Goal: Task Accomplishment & Management: Manage account settings

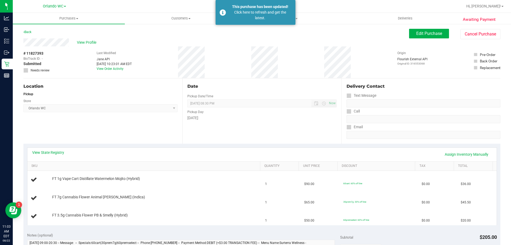
scroll to position [53, 0]
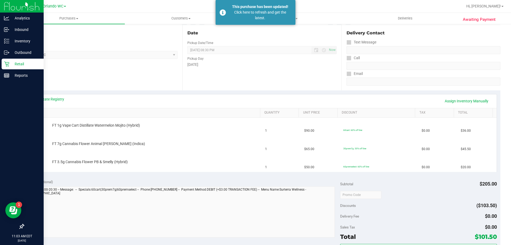
click at [6, 63] on icon at bounding box center [6, 63] width 5 height 5
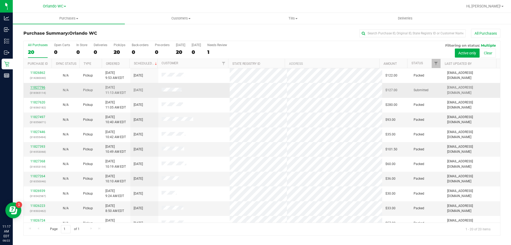
click at [39, 89] on link "11827796" at bounding box center [37, 87] width 15 height 4
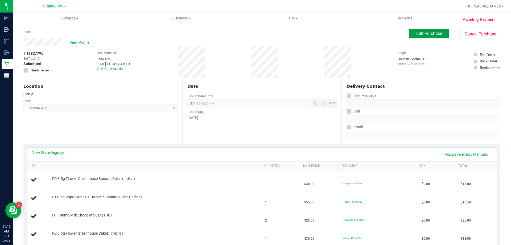
click at [426, 37] on button "Edit Purchase" at bounding box center [429, 34] width 40 height 10
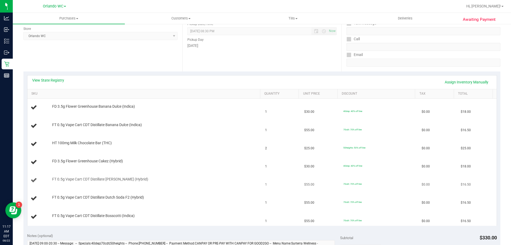
scroll to position [107, 0]
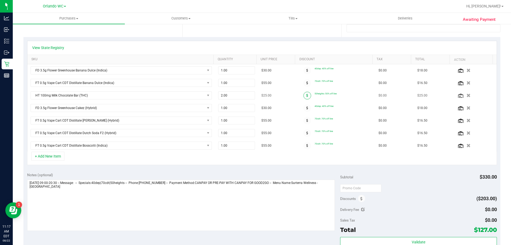
click at [305, 95] on span at bounding box center [308, 96] width 8 height 8
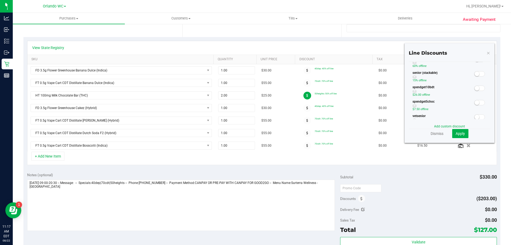
scroll to position [133, 0]
click at [475, 77] on small at bounding box center [477, 76] width 5 height 5
click at [461, 134] on span "Apply" at bounding box center [460, 133] width 9 height 4
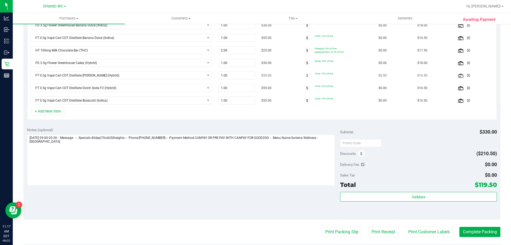
scroll to position [0, 0]
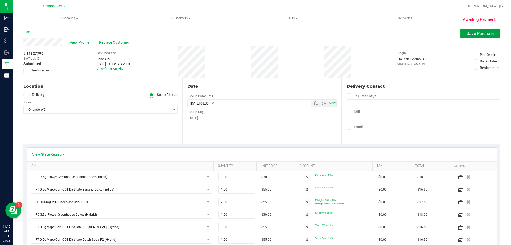
click at [470, 34] on span "Save Purchase" at bounding box center [481, 33] width 28 height 5
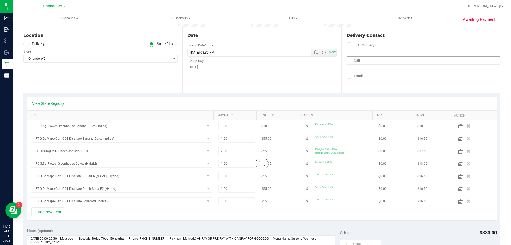
scroll to position [53, 0]
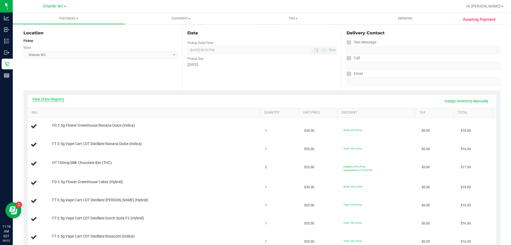
click at [53, 100] on link "View State Registry" at bounding box center [48, 98] width 32 height 5
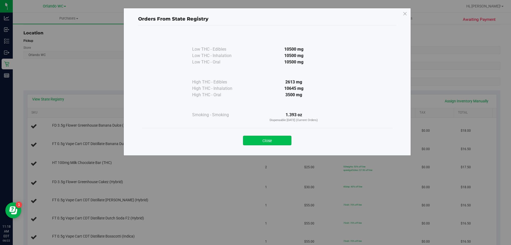
click at [284, 137] on button "Close" at bounding box center [267, 141] width 48 height 10
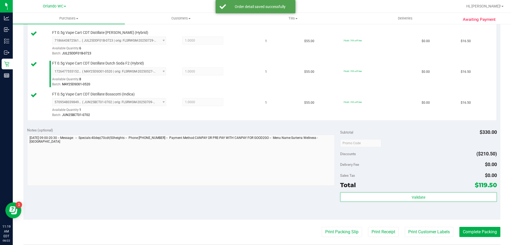
scroll to position [266, 0]
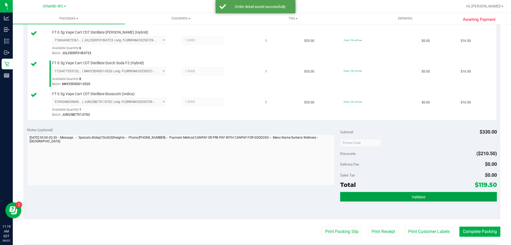
click at [405, 195] on button "Validate" at bounding box center [418, 197] width 157 height 10
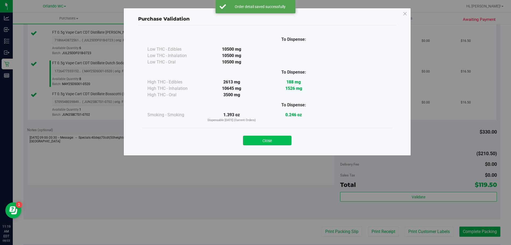
click at [275, 142] on button "Close" at bounding box center [267, 141] width 48 height 10
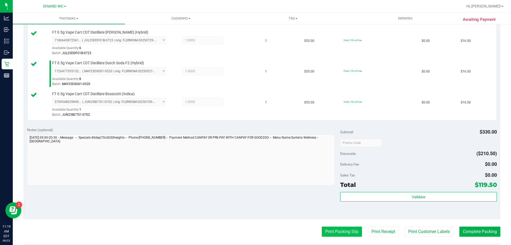
click at [340, 232] on button "Print Packing Slip" at bounding box center [342, 231] width 40 height 10
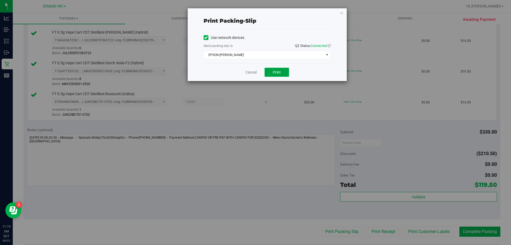
click at [283, 73] on button "Print" at bounding box center [277, 72] width 25 height 9
click at [253, 74] on link "Cancel" at bounding box center [251, 73] width 11 height 6
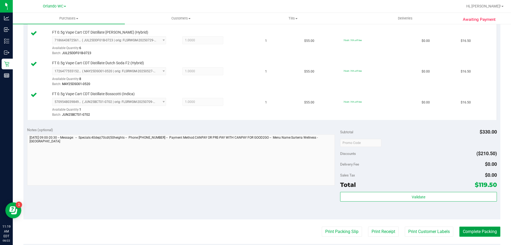
click at [479, 234] on button "Complete Packing" at bounding box center [480, 231] width 41 height 10
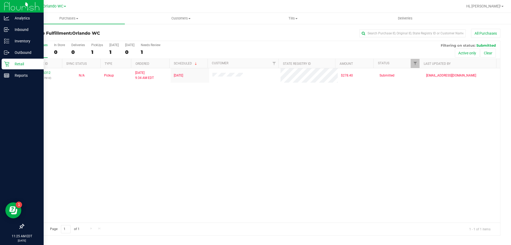
click at [7, 63] on icon at bounding box center [6, 63] width 5 height 5
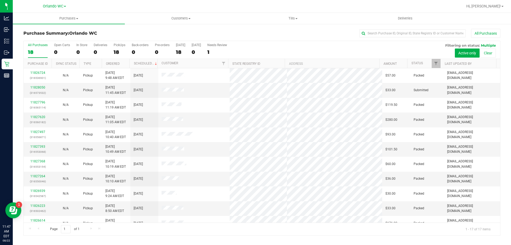
click at [172, 13] on nav "Orlando WC Hi, Emily!" at bounding box center [262, 6] width 499 height 13
click at [170, 15] on uib-tab-heading "Customers All customers Add a new customer All physicians" at bounding box center [181, 18] width 112 height 11
click at [152, 29] on li "All customers" at bounding box center [181, 32] width 112 height 6
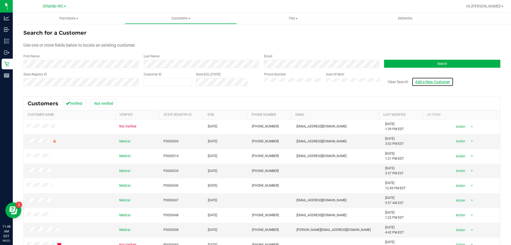
click at [432, 84] on link "Add a New Customer" at bounding box center [433, 81] width 42 height 9
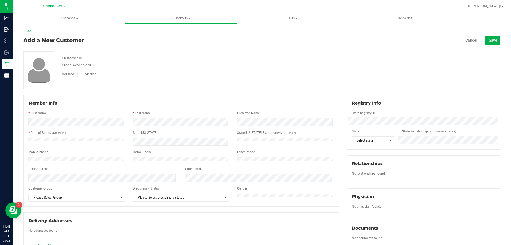
click at [92, 75] on span "Medical" at bounding box center [92, 74] width 15 height 6
click at [0, 0] on input "Medical" at bounding box center [0, 0] width 0 height 0
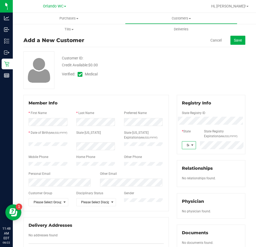
click at [190, 144] on span at bounding box center [192, 145] width 4 height 4
click at [184, 183] on li "FL" at bounding box center [185, 182] width 13 height 9
click at [230, 43] on button "Save" at bounding box center [237, 40] width 15 height 9
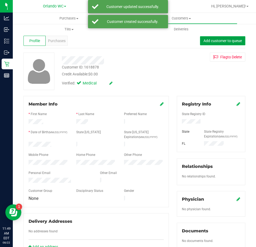
click at [229, 42] on span "Add customer to queue" at bounding box center [222, 41] width 38 height 4
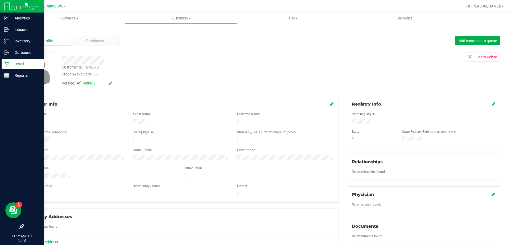
click at [10, 64] on p "Retail" at bounding box center [25, 64] width 32 height 6
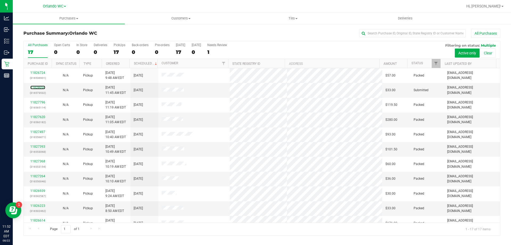
click at [33, 88] on link "11828050" at bounding box center [37, 87] width 15 height 4
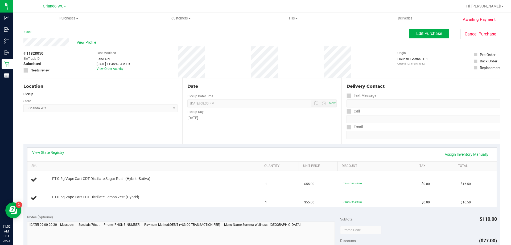
click at [121, 125] on div "Location Pickup Store Orlando WC Select Store Bonita Springs WC Boynton Beach W…" at bounding box center [102, 110] width 159 height 65
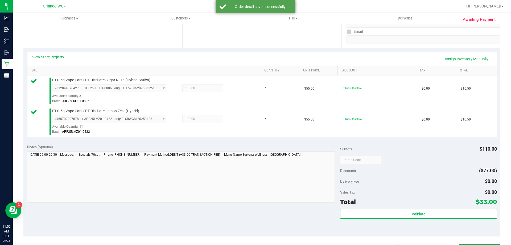
scroll to position [107, 0]
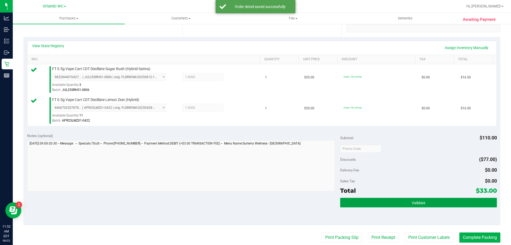
click at [447, 200] on button "Validate" at bounding box center [418, 203] width 157 height 10
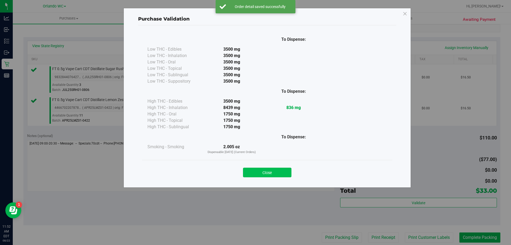
click at [270, 169] on button "Close" at bounding box center [267, 173] width 48 height 10
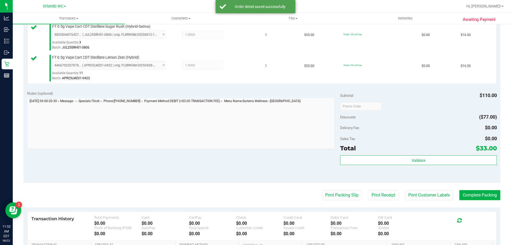
scroll to position [186, 0]
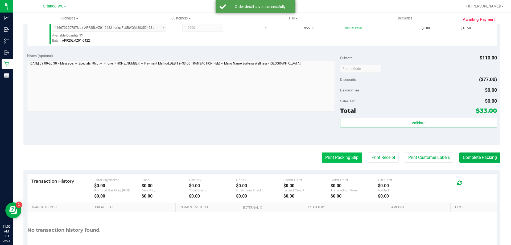
click at [348, 159] on button "Print Packing Slip" at bounding box center [342, 157] width 40 height 10
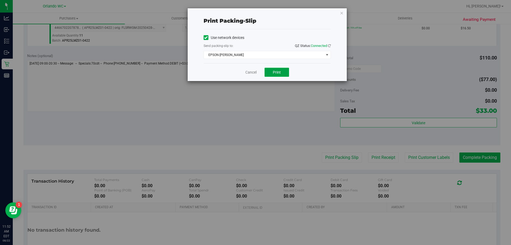
click at [280, 73] on span "Print" at bounding box center [277, 72] width 8 height 4
click at [252, 73] on link "Cancel" at bounding box center [251, 73] width 11 height 6
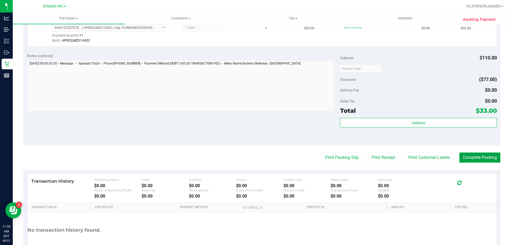
click at [488, 156] on button "Complete Packing" at bounding box center [480, 157] width 41 height 10
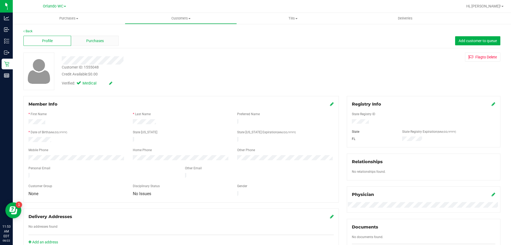
click at [91, 44] on div "Purchases" at bounding box center [95, 41] width 48 height 10
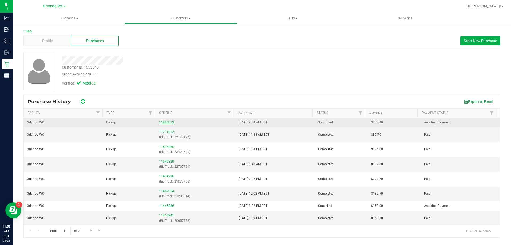
click at [162, 122] on link "11826312" at bounding box center [166, 122] width 15 height 4
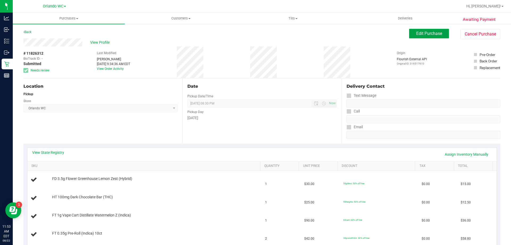
click at [426, 30] on button "Edit Purchase" at bounding box center [429, 34] width 40 height 10
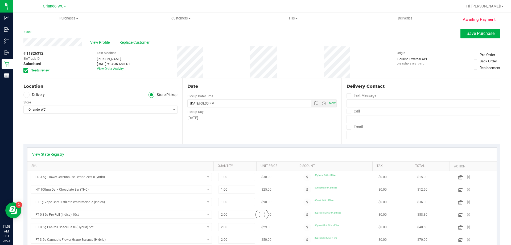
click at [43, 69] on span "Needs review" at bounding box center [40, 70] width 19 height 5
click at [0, 0] on input "Needs review" at bounding box center [0, 0] width 0 height 0
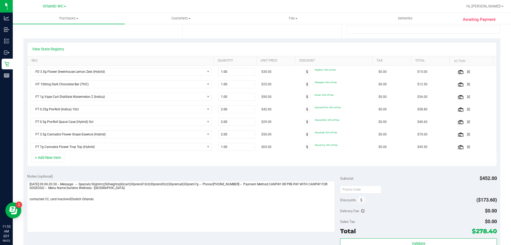
scroll to position [107, 0]
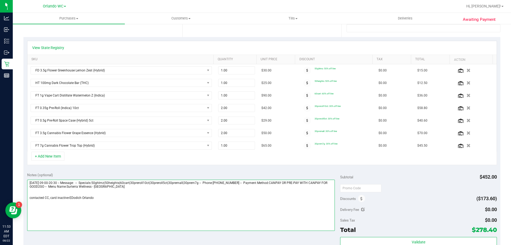
click at [155, 202] on textarea at bounding box center [181, 205] width 308 height 51
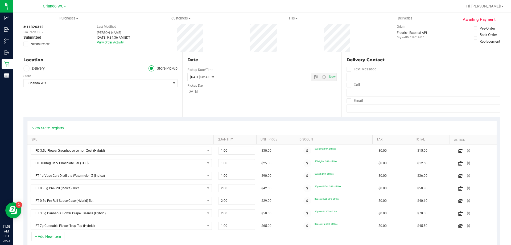
scroll to position [0, 0]
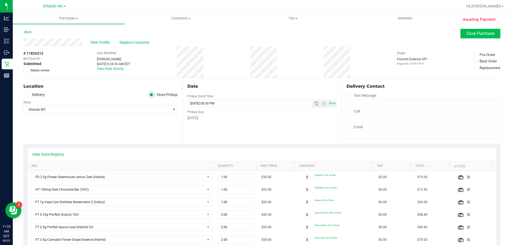
type textarea "Friday 08/22/2025 09:00-20:30 -- Message: -- Specials:50ghlmz|50heights|60cart|…"
click at [479, 35] on span "Save Purchase" at bounding box center [481, 33] width 28 height 5
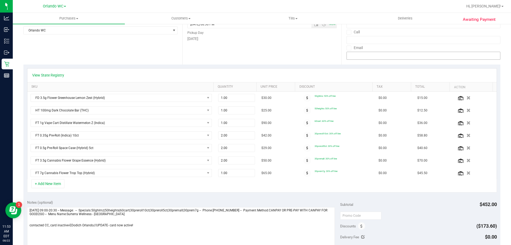
scroll to position [80, 0]
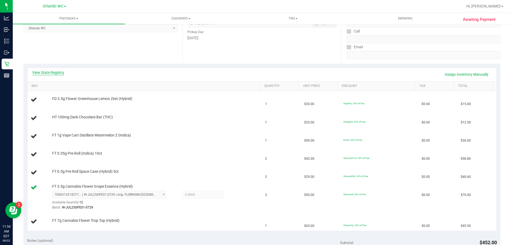
click at [58, 70] on link "View State Registry" at bounding box center [48, 72] width 32 height 5
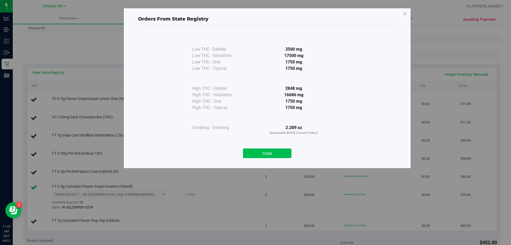
click at [281, 152] on button "Close" at bounding box center [267, 153] width 48 height 10
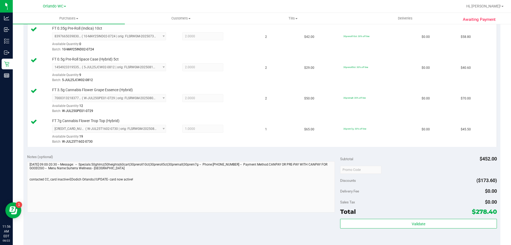
scroll to position [376, 0]
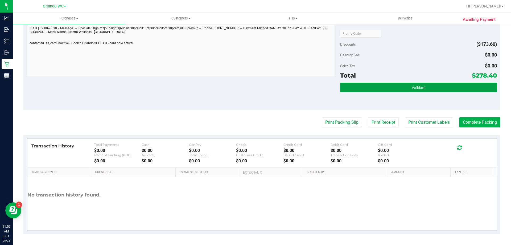
click at [428, 83] on button "Validate" at bounding box center [418, 88] width 157 height 10
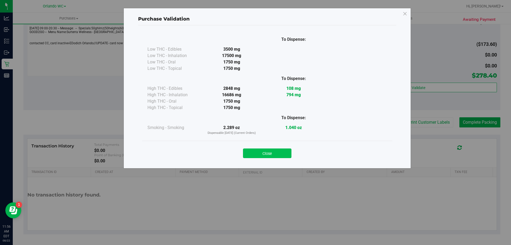
click at [286, 151] on button "Close" at bounding box center [267, 153] width 48 height 10
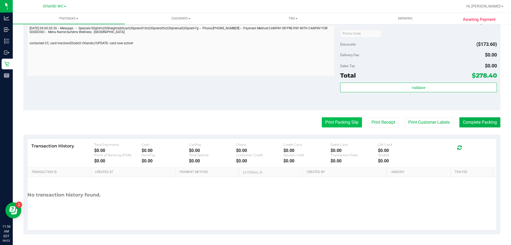
click at [339, 125] on button "Print Packing Slip" at bounding box center [342, 122] width 40 height 10
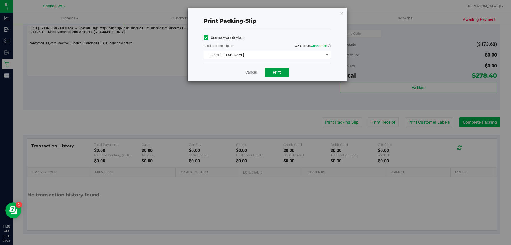
click at [272, 72] on button "Print" at bounding box center [277, 72] width 25 height 9
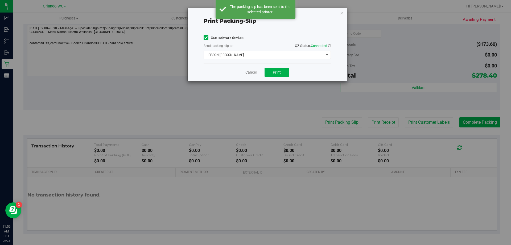
click at [254, 70] on link "Cancel" at bounding box center [251, 73] width 11 height 6
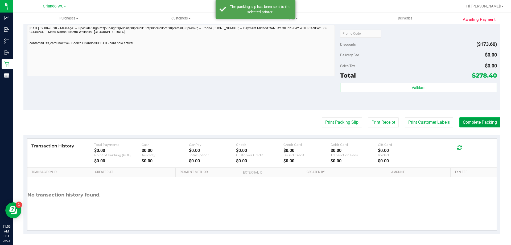
click at [466, 123] on button "Complete Packing" at bounding box center [480, 122] width 41 height 10
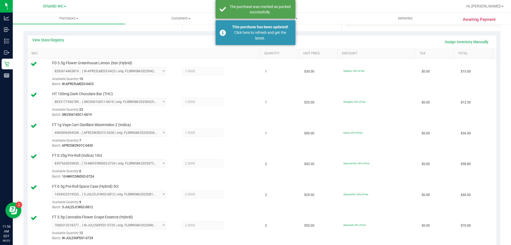
scroll to position [109, 0]
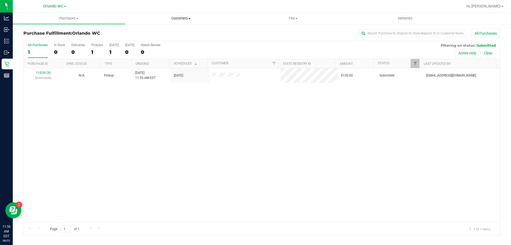
click at [175, 21] on uib-tab-heading "Customers All customers Add a new customer All physicians" at bounding box center [181, 18] width 112 height 11
click at [164, 32] on li "All customers" at bounding box center [181, 32] width 112 height 6
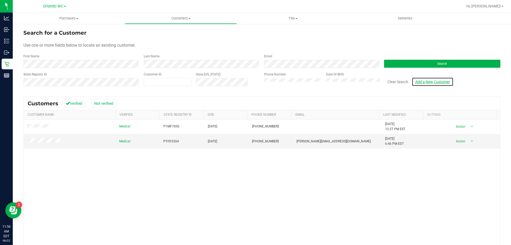
click at [442, 83] on link "Add a New Customer" at bounding box center [433, 81] width 42 height 9
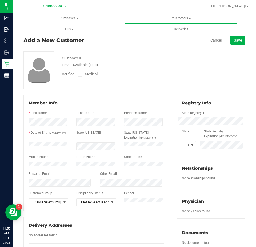
click at [83, 74] on label "Medical" at bounding box center [89, 74] width 22 height 6
click at [0, 0] on input "Medical" at bounding box center [0, 0] width 0 height 0
click at [185, 146] on span "Select state" at bounding box center [185, 144] width 7 height 7
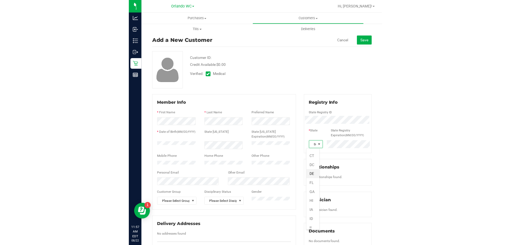
scroll to position [53, 0]
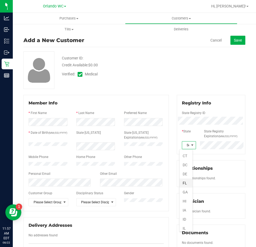
click at [186, 181] on li "FL" at bounding box center [185, 182] width 13 height 9
click at [230, 41] on button "Save" at bounding box center [237, 40] width 15 height 9
click at [234, 40] on span "Save" at bounding box center [238, 40] width 8 height 4
click at [243, 36] on div "Back Add a New Customer Cancel Save Customer ID: Credit Available: $0.00 Verifi…" at bounding box center [134, 204] width 243 height 363
click at [234, 37] on button "Save" at bounding box center [237, 40] width 15 height 9
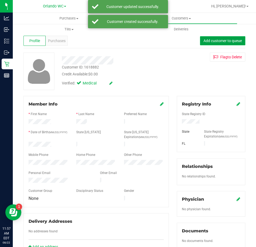
click at [211, 39] on span "Add customer to queue" at bounding box center [222, 41] width 38 height 4
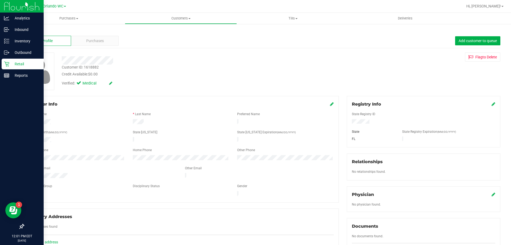
click at [2, 64] on div "Retail" at bounding box center [23, 64] width 42 height 11
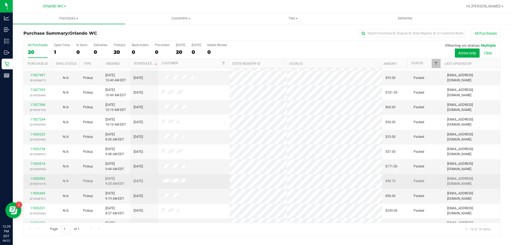
scroll to position [126, 0]
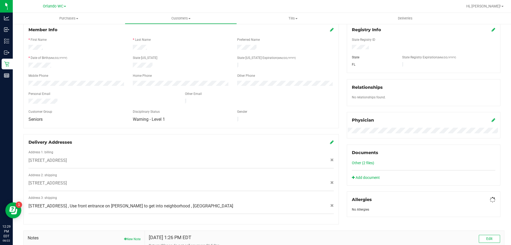
scroll to position [133, 0]
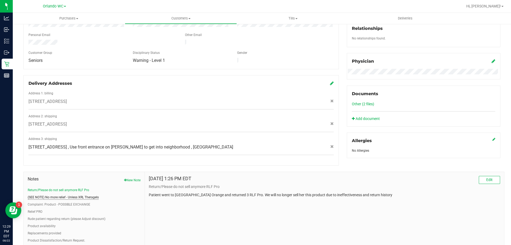
click at [79, 195] on button "(SEE NOTE) No more relief - Unless XRL Theragels" at bounding box center [63, 197] width 71 height 5
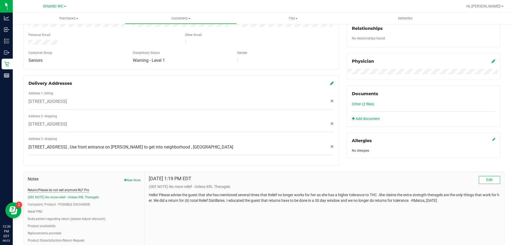
click at [79, 188] on button "Return/Please do not sell anymore RLF Pro" at bounding box center [59, 190] width 62 height 5
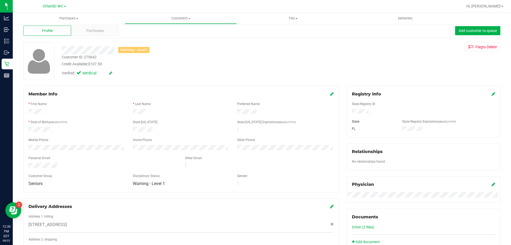
scroll to position [0, 0]
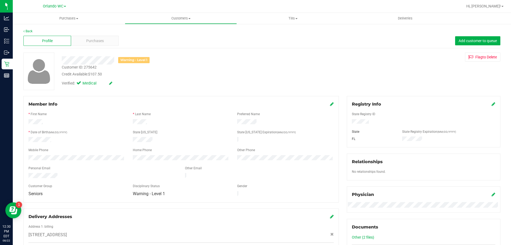
click at [87, 47] on div "Profile Purchases Add customer to queue" at bounding box center [261, 41] width 477 height 15
click at [88, 40] on span "Purchases" at bounding box center [95, 41] width 18 height 6
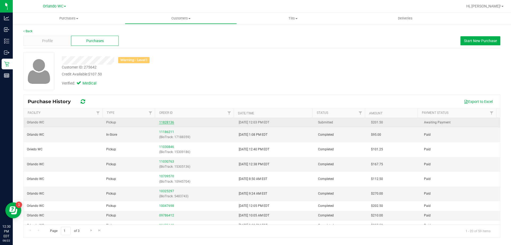
click at [162, 123] on link "11828136" at bounding box center [166, 122] width 15 height 4
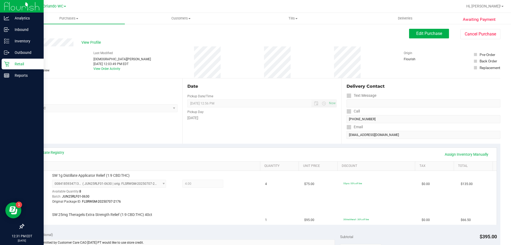
click at [5, 65] on icon at bounding box center [6, 63] width 5 height 5
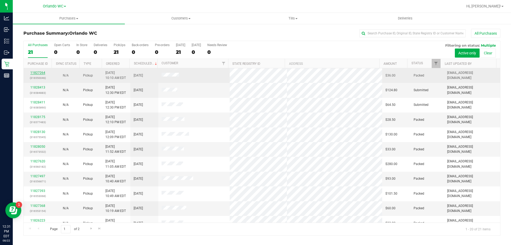
click at [39, 73] on link "11827264" at bounding box center [37, 73] width 15 height 4
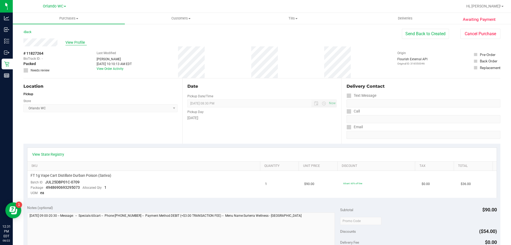
click at [74, 40] on span "View Profile" at bounding box center [76, 43] width 21 height 6
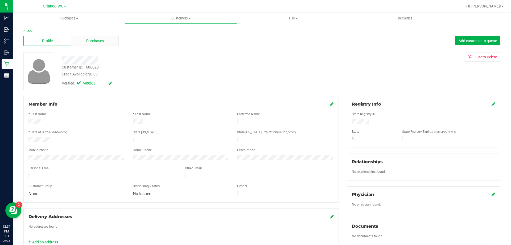
click at [95, 43] on span "Purchases" at bounding box center [95, 41] width 18 height 6
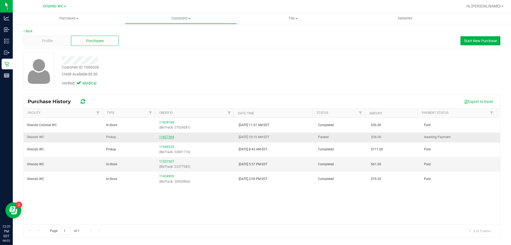
click at [167, 137] on link "11827264" at bounding box center [166, 137] width 15 height 4
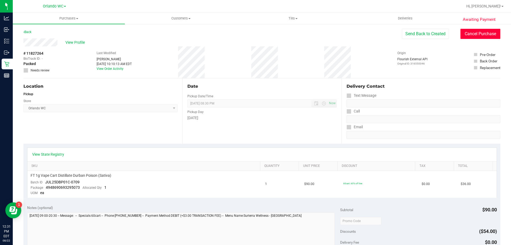
click at [466, 32] on button "Cancel Purchase" at bounding box center [481, 34] width 40 height 10
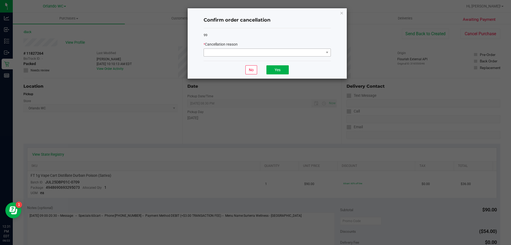
click at [286, 57] on div "99 * Cancellation reason" at bounding box center [267, 44] width 127 height 33
click at [283, 52] on span at bounding box center [264, 52] width 120 height 7
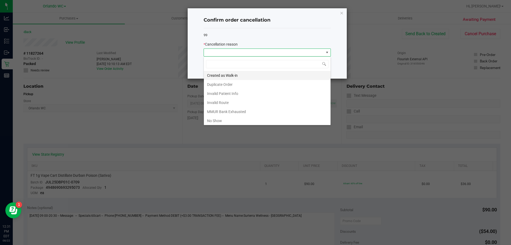
scroll to position [8, 127]
click at [239, 82] on li "Duplicate Order" at bounding box center [267, 84] width 127 height 9
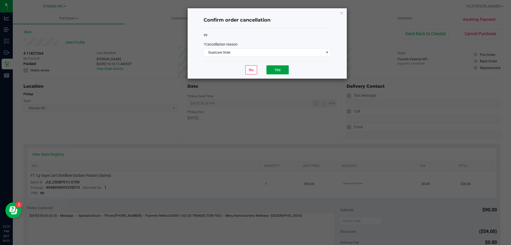
click at [282, 70] on button "Yes" at bounding box center [278, 69] width 22 height 9
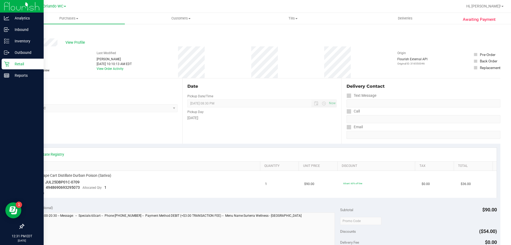
click at [7, 62] on icon at bounding box center [6, 63] width 5 height 5
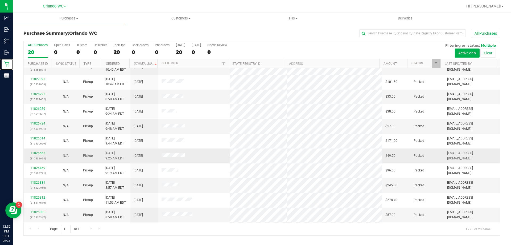
scroll to position [141, 0]
click at [39, 216] on link "11828136" at bounding box center [37, 218] width 15 height 4
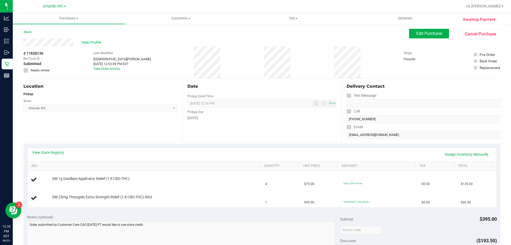
click at [42, 53] on span "# 11828136" at bounding box center [33, 54] width 20 height 6
copy span "11828136"
click at [87, 44] on span "View Profile" at bounding box center [92, 43] width 21 height 6
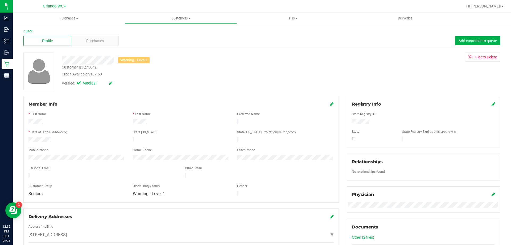
click at [91, 67] on div "Customer ID: 275642" at bounding box center [79, 67] width 35 height 6
copy div "275642"
click at [102, 37] on div "Purchases" at bounding box center [95, 41] width 48 height 10
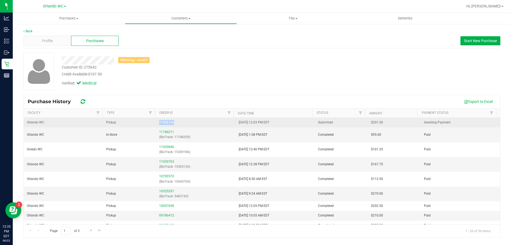
drag, startPoint x: 212, startPoint y: 122, endPoint x: 155, endPoint y: 123, distance: 56.7
click at [156, 123] on td "11828136" at bounding box center [195, 123] width 79 height 10
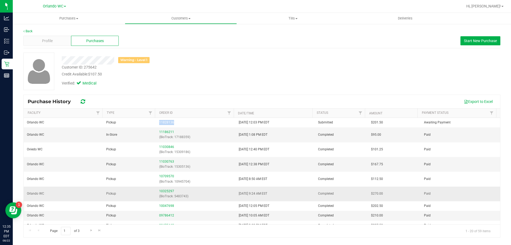
copy link "11828136"
click at [203, 67] on div "Customer ID: 275642 Credit Available: $107.50" at bounding box center [179, 70] width 243 height 13
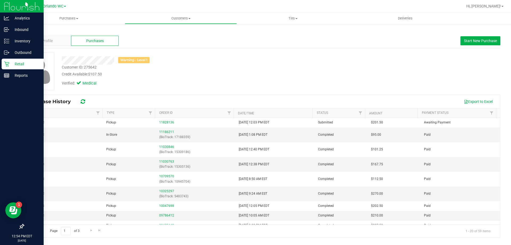
click at [10, 62] on p "Retail" at bounding box center [25, 64] width 32 height 6
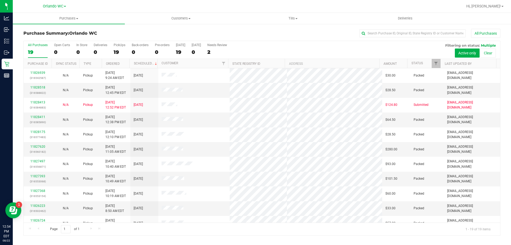
click at [227, 28] on div "Purchase Summary: Orlando WC All Purchases All Purchases 19 Open Carts 0 In Sto…" at bounding box center [262, 131] width 499 height 217
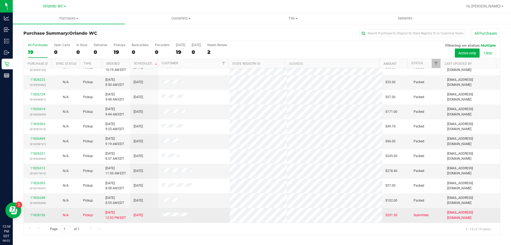
click at [33, 217] on div "11828136" at bounding box center [38, 215] width 22 height 5
click at [34, 215] on link "11828136" at bounding box center [37, 215] width 15 height 4
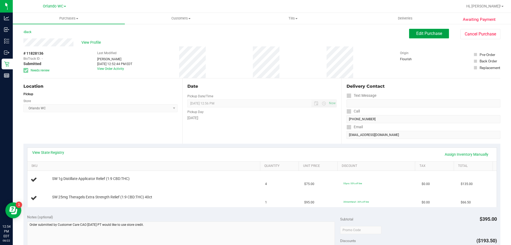
click at [418, 33] on span "Edit Purchase" at bounding box center [430, 33] width 26 height 5
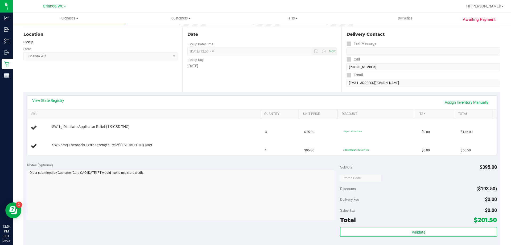
scroll to position [53, 0]
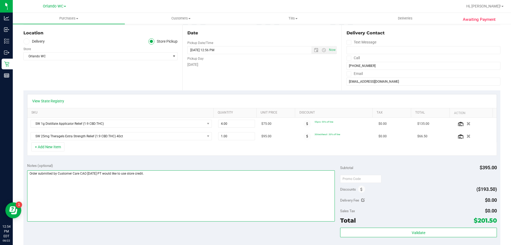
click at [173, 174] on textarea at bounding box center [181, 195] width 308 height 51
click at [150, 189] on textarea at bounding box center [181, 195] width 308 height 51
paste textarea "Not enough oral/sublingual mg's for everything in order . Also- There's a note …"
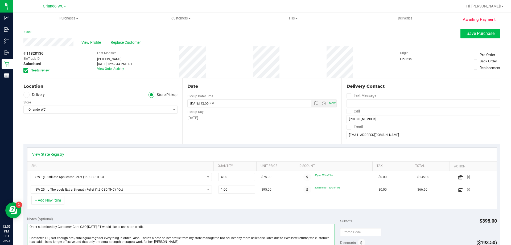
type textarea "Order submitted by Customer Care CAO 08/22/2025 PT would like to use store cred…"
click at [461, 33] on button "Save Purchase" at bounding box center [481, 34] width 40 height 10
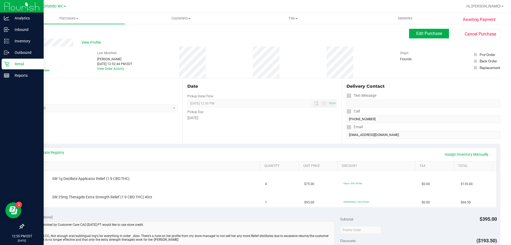
click at [11, 61] on p "Retail" at bounding box center [25, 64] width 32 height 6
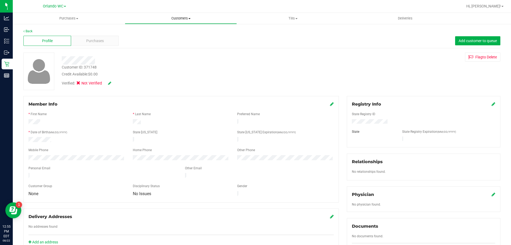
click at [175, 16] on uib-tab-heading "Customers All customers Add a new customer All physicians" at bounding box center [181, 18] width 112 height 11
click at [161, 31] on span "All customers" at bounding box center [144, 32] width 38 height 5
click at [97, 39] on span "Purchases" at bounding box center [95, 41] width 18 height 6
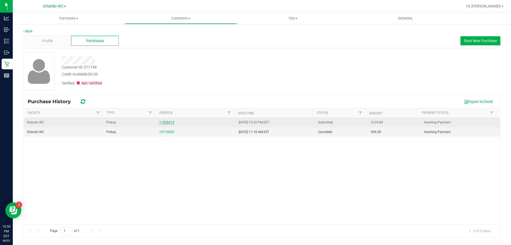
click at [169, 123] on link "11828413" at bounding box center [166, 122] width 15 height 4
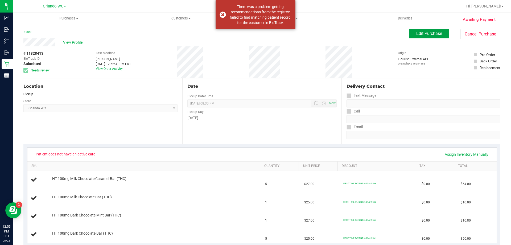
click at [417, 34] on span "Edit Purchase" at bounding box center [430, 33] width 26 height 5
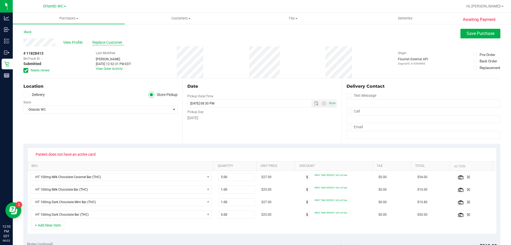
click at [104, 41] on span "Replace Customer" at bounding box center [108, 43] width 32 height 6
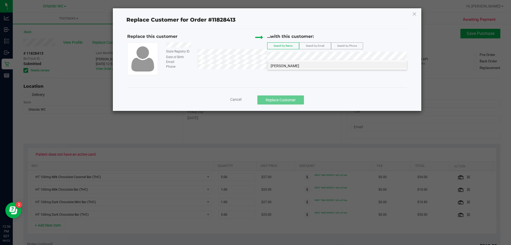
click at [310, 66] on li "DANIEL CARR JR" at bounding box center [338, 64] width 140 height 7
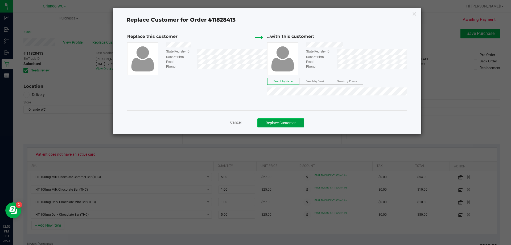
click at [289, 122] on button "Replace Customer" at bounding box center [281, 122] width 47 height 9
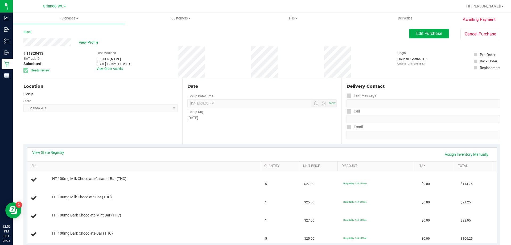
click at [414, 39] on div "Edit Purchase Cancel Purchase" at bounding box center [454, 34] width 91 height 10
click at [416, 37] on button "Edit Purchase" at bounding box center [429, 34] width 40 height 10
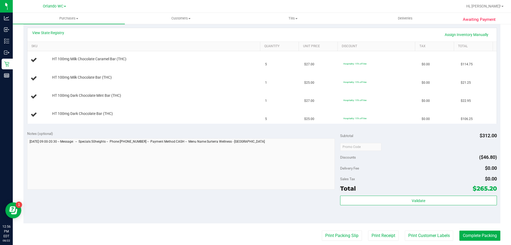
scroll to position [160, 0]
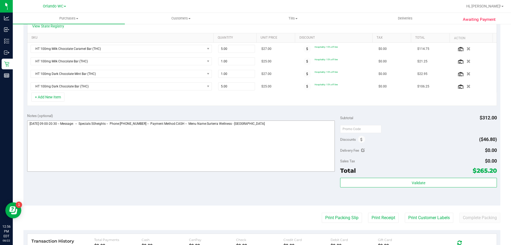
scroll to position [80, 0]
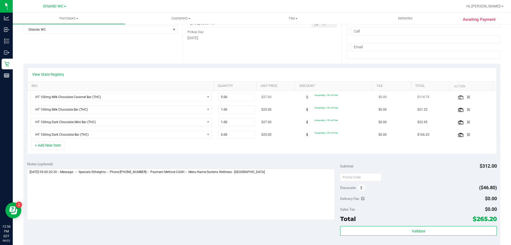
click at [300, 93] on div at bounding box center [307, 97] width 15 height 8
click at [304, 95] on span at bounding box center [308, 97] width 8 height 8
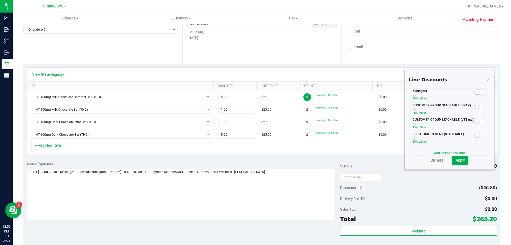
click at [476, 93] on span at bounding box center [480, 91] width 11 height 5
click at [456, 162] on span "Apply" at bounding box center [460, 160] width 9 height 4
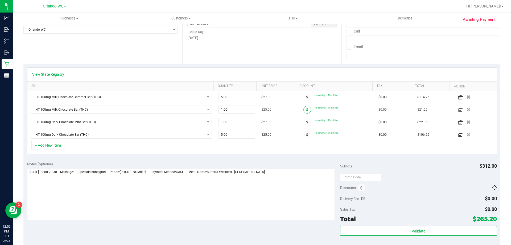
click at [307, 111] on icon at bounding box center [308, 109] width 2 height 3
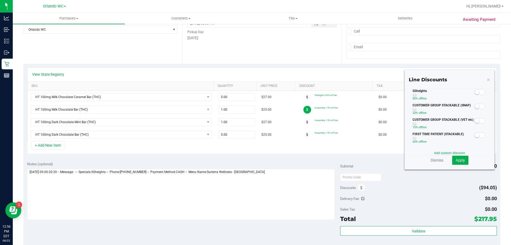
click at [475, 90] on small at bounding box center [477, 91] width 5 height 5
click at [456, 165] on div "Line Discounts 50heights 50% off line CUSTOMER GROUP STACKABLE (SNAP) 20% off l…" at bounding box center [450, 120] width 90 height 100
click at [456, 164] on button "Apply" at bounding box center [461, 160] width 16 height 9
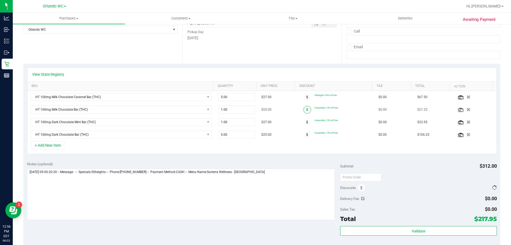
click at [304, 110] on span at bounding box center [308, 110] width 8 height 8
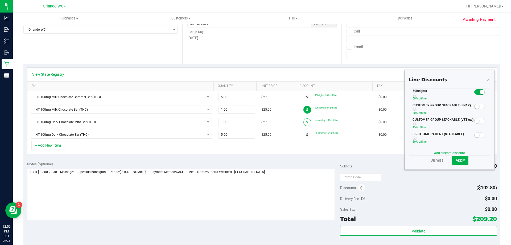
click at [304, 121] on span at bounding box center [308, 122] width 8 height 8
click at [475, 93] on small at bounding box center [477, 91] width 5 height 5
click at [456, 156] on button "Apply" at bounding box center [461, 160] width 16 height 9
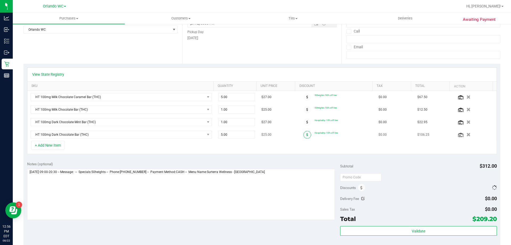
click at [306, 136] on span at bounding box center [308, 135] width 8 height 8
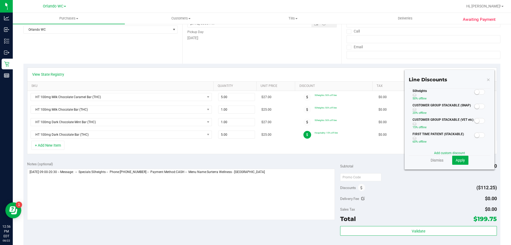
click at [475, 93] on small at bounding box center [477, 91] width 5 height 5
click at [457, 156] on button "Apply" at bounding box center [461, 160] width 16 height 9
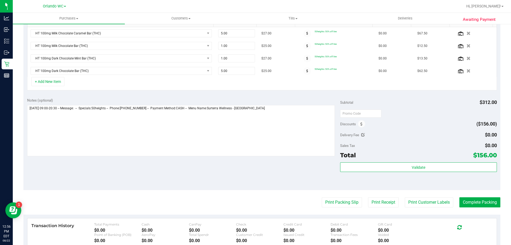
scroll to position [0, 0]
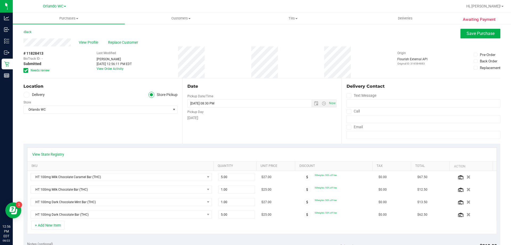
click at [487, 39] on div "View Profile Replace Customer" at bounding box center [261, 42] width 477 height 8
click at [487, 28] on div "Awaiting Payment Back Save Purchase View Profile Replace Customer # 11828413 Bi…" at bounding box center [262, 245] width 499 height 445
click at [494, 34] on button "Save Purchase" at bounding box center [481, 34] width 40 height 10
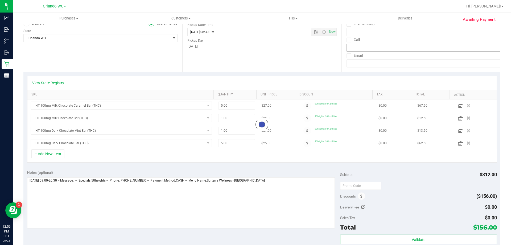
scroll to position [80, 0]
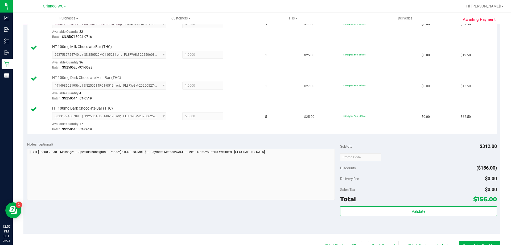
scroll to position [213, 0]
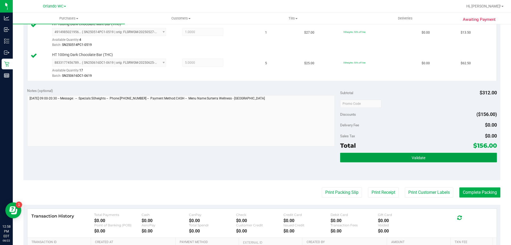
click at [453, 157] on button "Validate" at bounding box center [418, 158] width 157 height 10
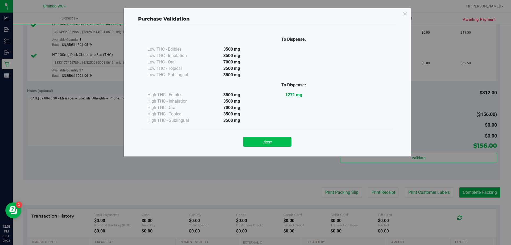
click at [267, 142] on button "Close" at bounding box center [267, 142] width 48 height 10
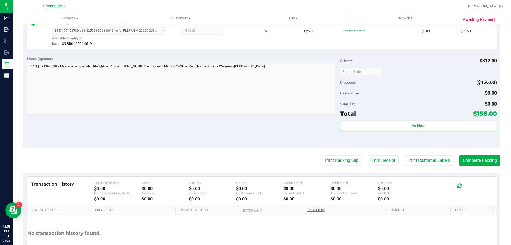
scroll to position [283, 0]
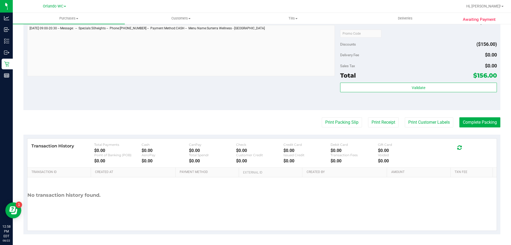
click at [336, 123] on button "Print Packing Slip" at bounding box center [342, 122] width 40 height 10
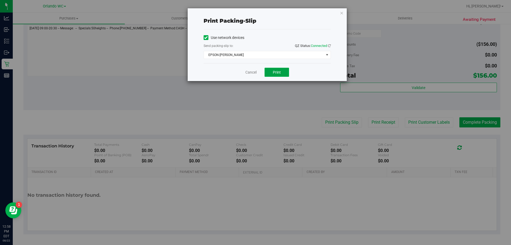
click at [279, 74] on span "Print" at bounding box center [277, 72] width 8 height 4
click at [252, 72] on link "Cancel" at bounding box center [251, 73] width 11 height 6
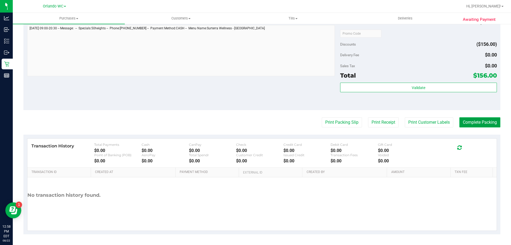
click at [472, 126] on button "Complete Packing" at bounding box center [480, 122] width 41 height 10
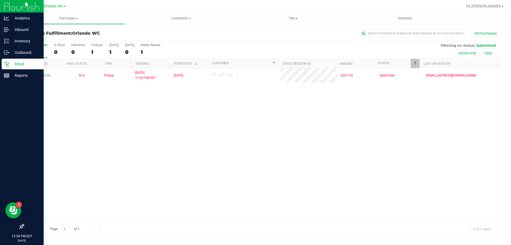
click at [6, 63] on icon at bounding box center [6, 64] width 5 height 5
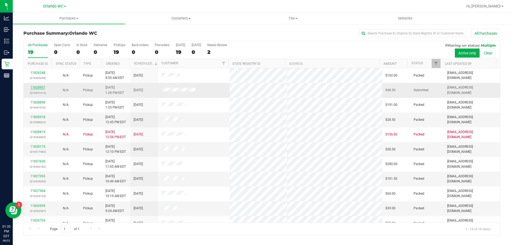
click at [34, 86] on link "11828957" at bounding box center [37, 87] width 15 height 4
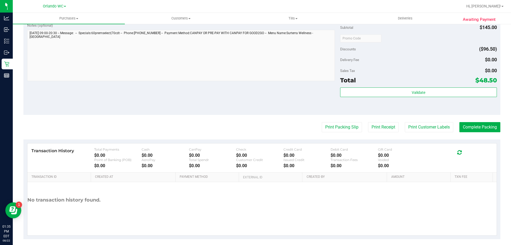
scroll to position [232, 0]
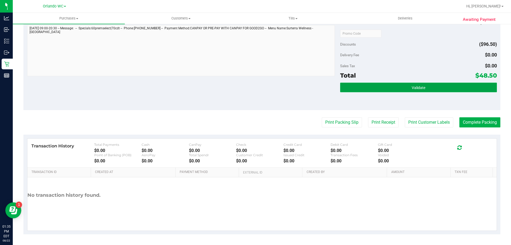
click at [413, 88] on span "Validate" at bounding box center [419, 87] width 14 height 4
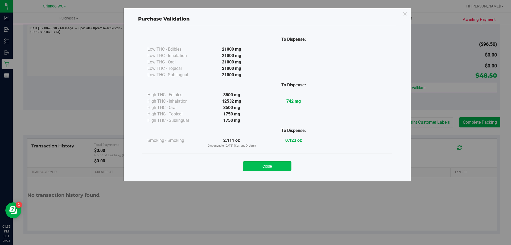
click at [277, 167] on button "Close" at bounding box center [267, 166] width 48 height 10
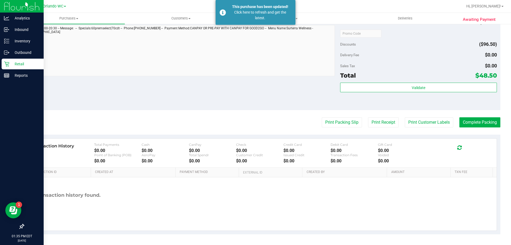
click at [9, 66] on icon at bounding box center [6, 63] width 5 height 5
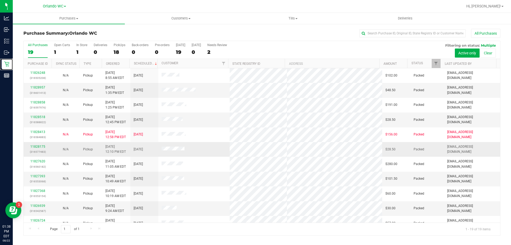
scroll to position [126, 0]
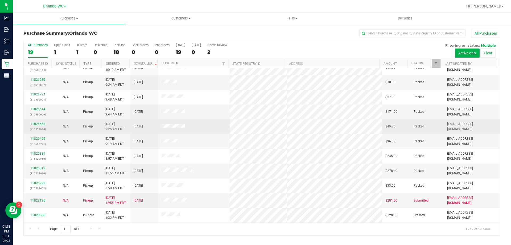
drag, startPoint x: 221, startPoint y: 156, endPoint x: 219, endPoint y: 121, distance: 35.5
click at [219, 121] on td at bounding box center [194, 126] width 72 height 15
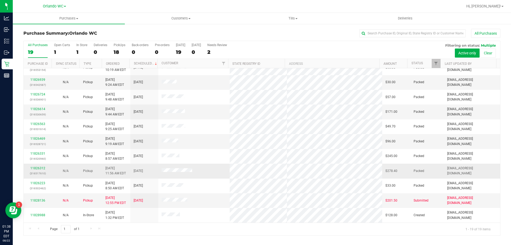
click at [215, 169] on td at bounding box center [194, 171] width 72 height 15
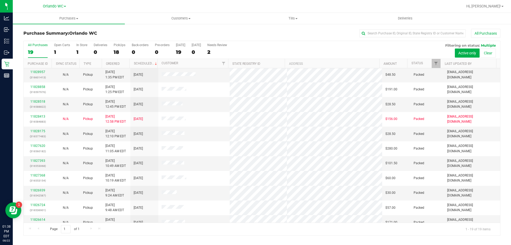
scroll to position [0, 0]
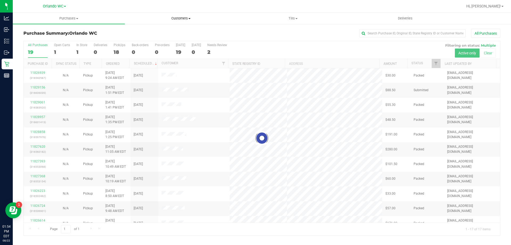
click at [187, 16] on span "Customers" at bounding box center [181, 18] width 112 height 5
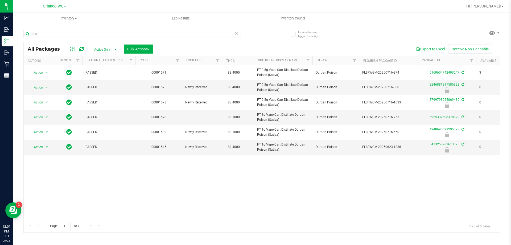
drag, startPoint x: 324, startPoint y: 213, endPoint x: 324, endPoint y: 210, distance: 2.7
click at [324, 211] on div "Action Action Adjust qty Create package Edit attributes Global inventory Locate…" at bounding box center [262, 142] width 477 height 154
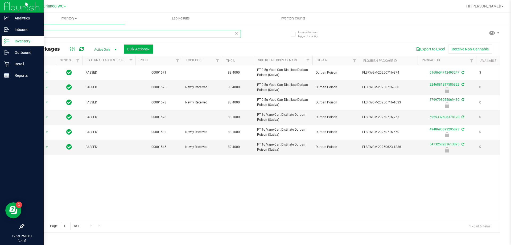
drag, startPoint x: 41, startPoint y: 32, endPoint x: 0, endPoint y: 40, distance: 42.0
click at [0, 34] on div "Analytics Inbound Inventory Outbound Retail Reports 12:59 PM EDT 08/22/2025 08/…" at bounding box center [255, 122] width 511 height 245
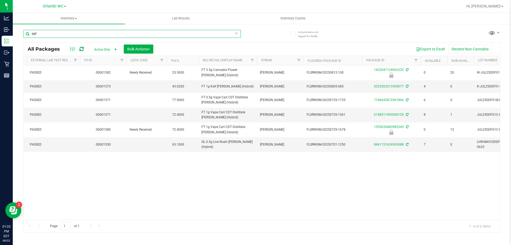
click at [61, 35] on input "ddf" at bounding box center [132, 34] width 218 height 8
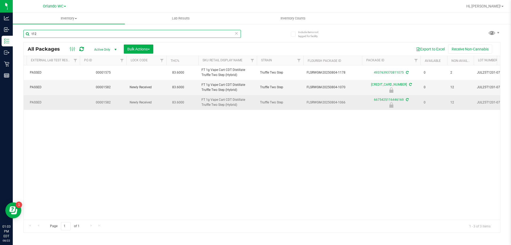
type input "t12"
drag, startPoint x: 239, startPoint y: 104, endPoint x: 201, endPoint y: 100, distance: 38.9
click at [201, 100] on td "FT 1g Vape Cart CDT Distillate Truffle Two Step (Hybrid)" at bounding box center [227, 102] width 59 height 15
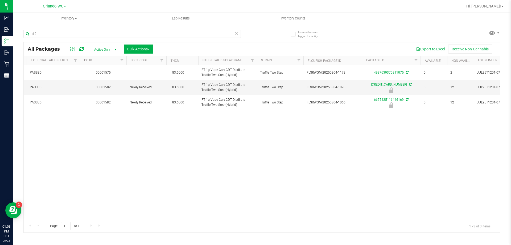
copy span "FT 1g Vape Cart CDT Distillate Truffle Two Step (Hybrid)"
click at [183, 133] on div "Action Action Adjust qty Create package Edit attributes Global inventory Locate…" at bounding box center [262, 142] width 477 height 154
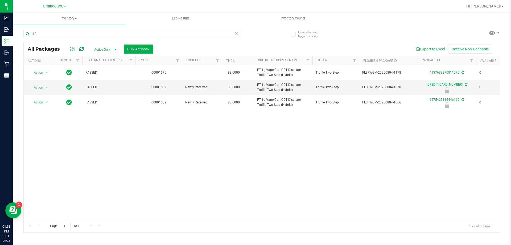
scroll to position [0, 56]
